Goal: Task Accomplishment & Management: Manage account settings

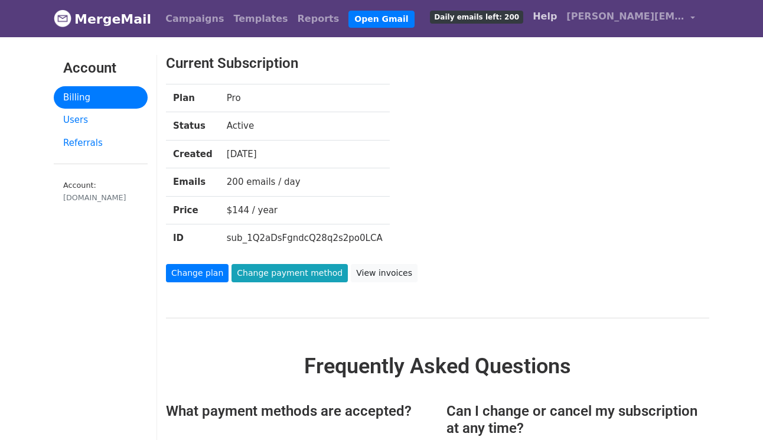
click at [561, 14] on link "Help" at bounding box center [545, 17] width 34 height 24
click at [192, 270] on link "Change plan" at bounding box center [197, 273] width 63 height 18
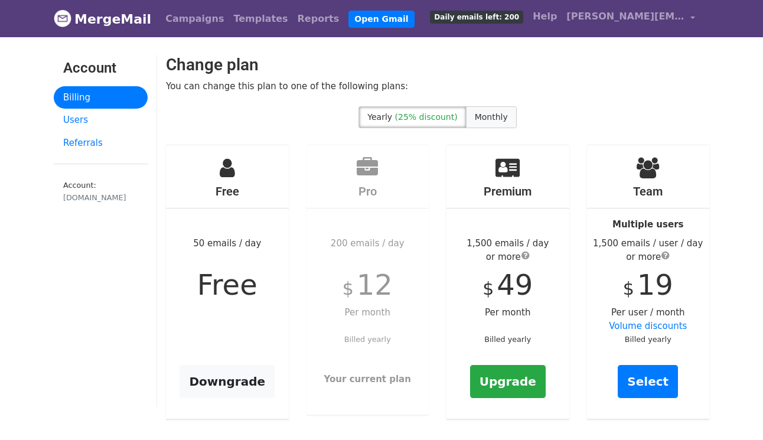
click at [491, 115] on span "Monthly" at bounding box center [491, 116] width 33 height 9
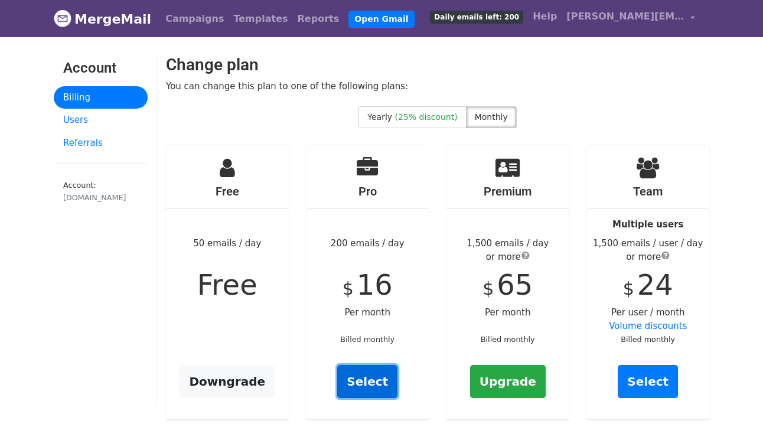
click at [375, 379] on link "Select" at bounding box center [367, 381] width 60 height 33
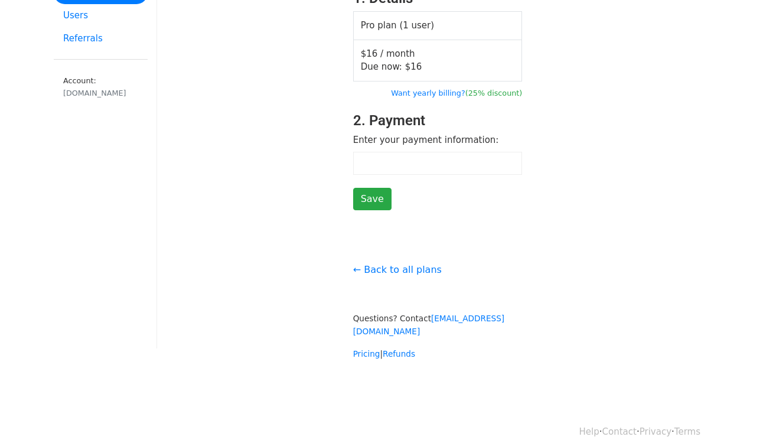
scroll to position [107, 0]
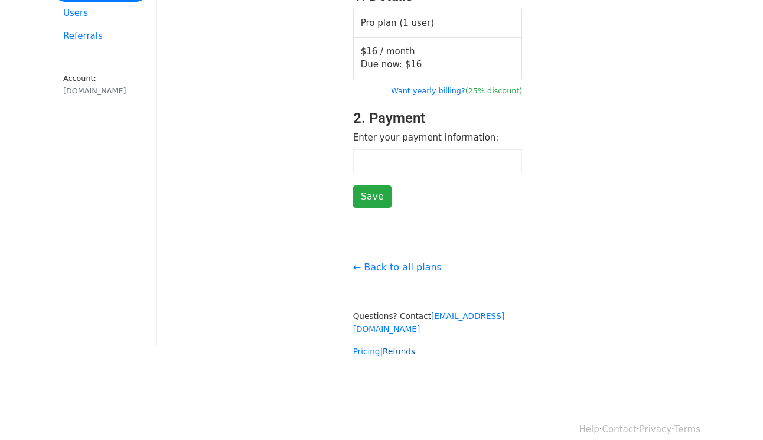
click at [398, 347] on link "Refunds" at bounding box center [399, 351] width 32 height 9
